Goal: Information Seeking & Learning: Learn about a topic

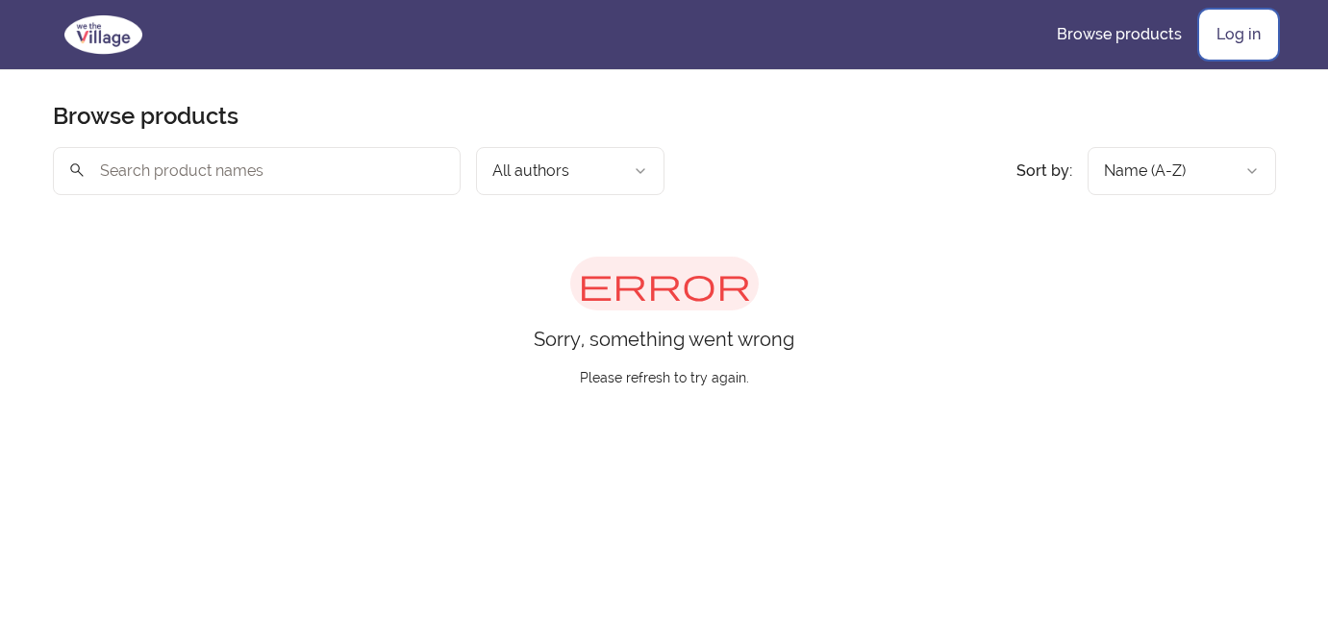
click at [1244, 35] on link "Log in" at bounding box center [1238, 35] width 75 height 46
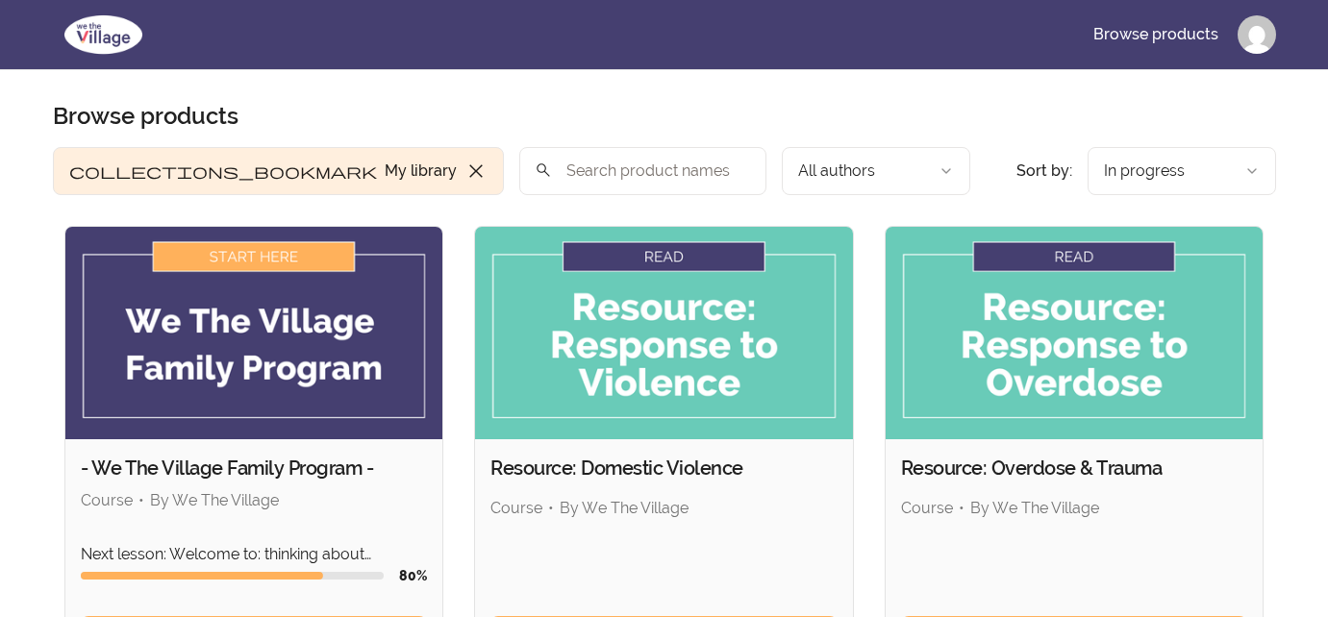
click at [116, 343] on img at bounding box center [254, 333] width 378 height 213
click at [272, 256] on img at bounding box center [254, 333] width 378 height 213
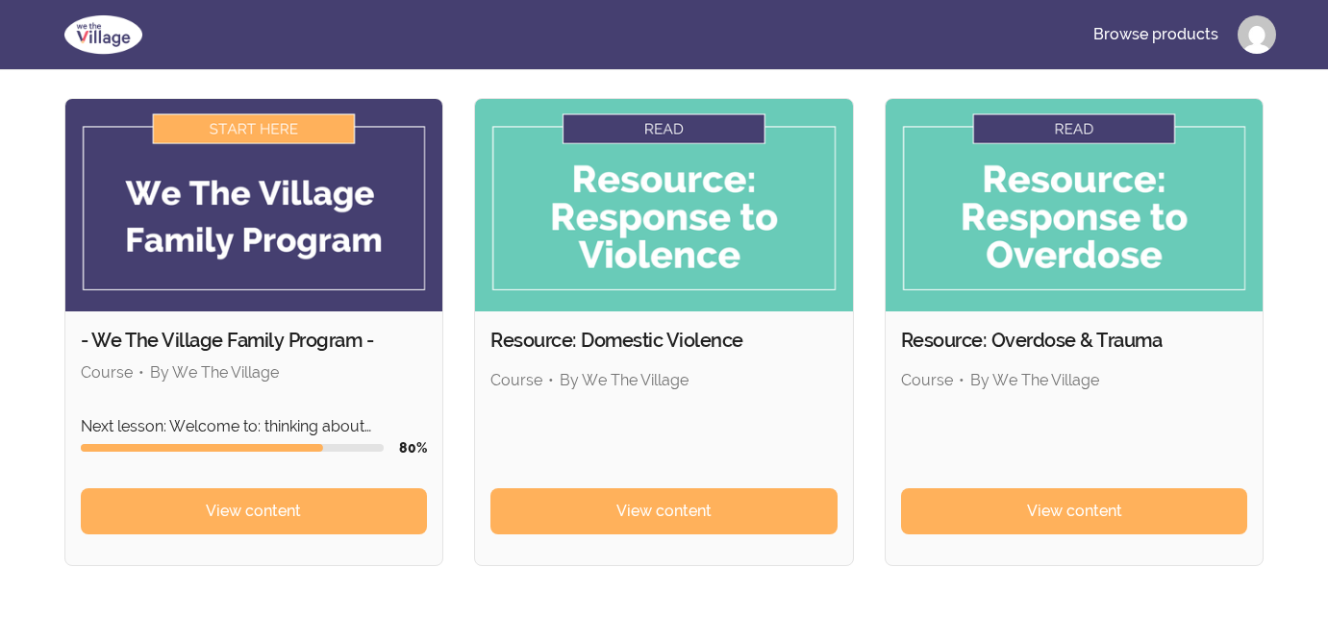
scroll to position [170, 0]
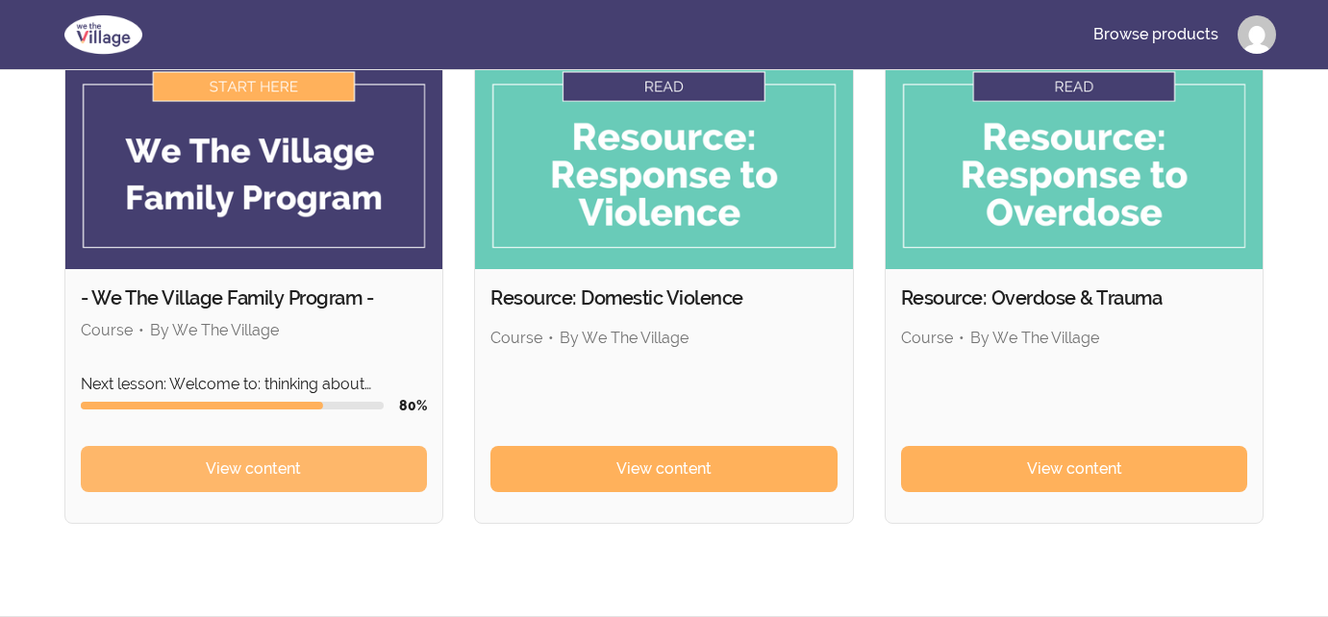
click at [293, 469] on span "View content" at bounding box center [253, 469] width 95 height 23
